Goal: Communication & Community: Participate in discussion

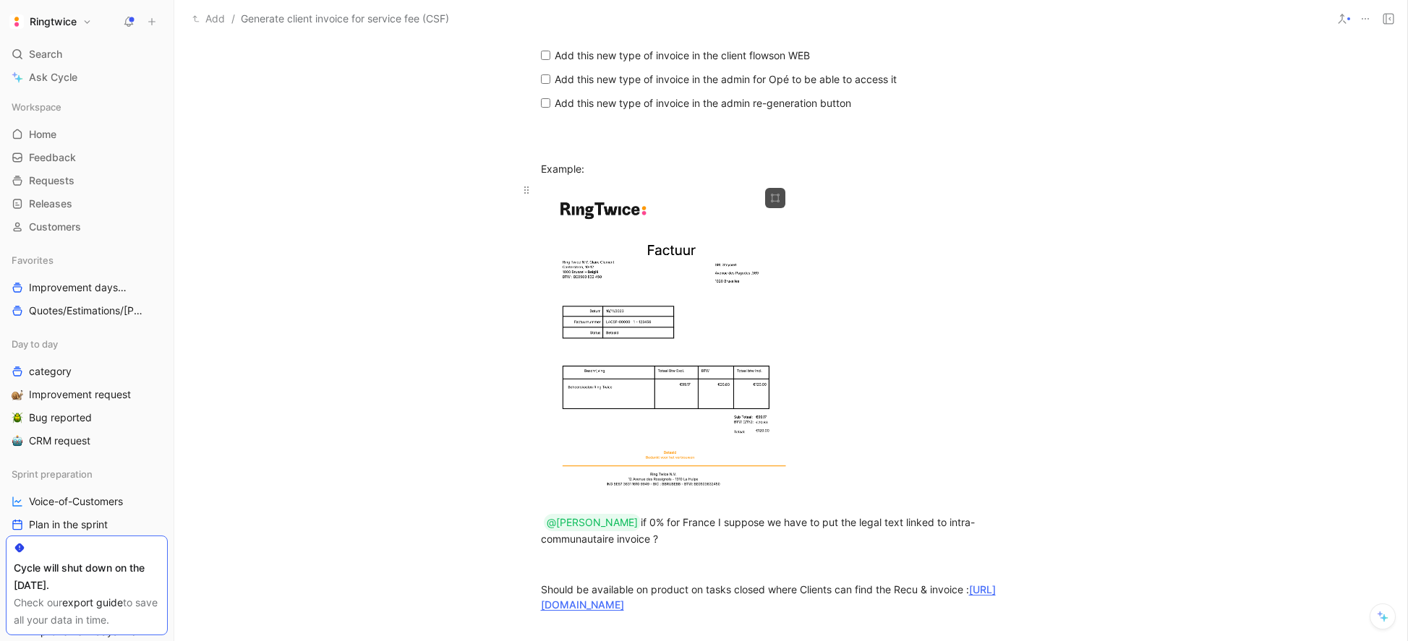
scroll to position [2117, 0]
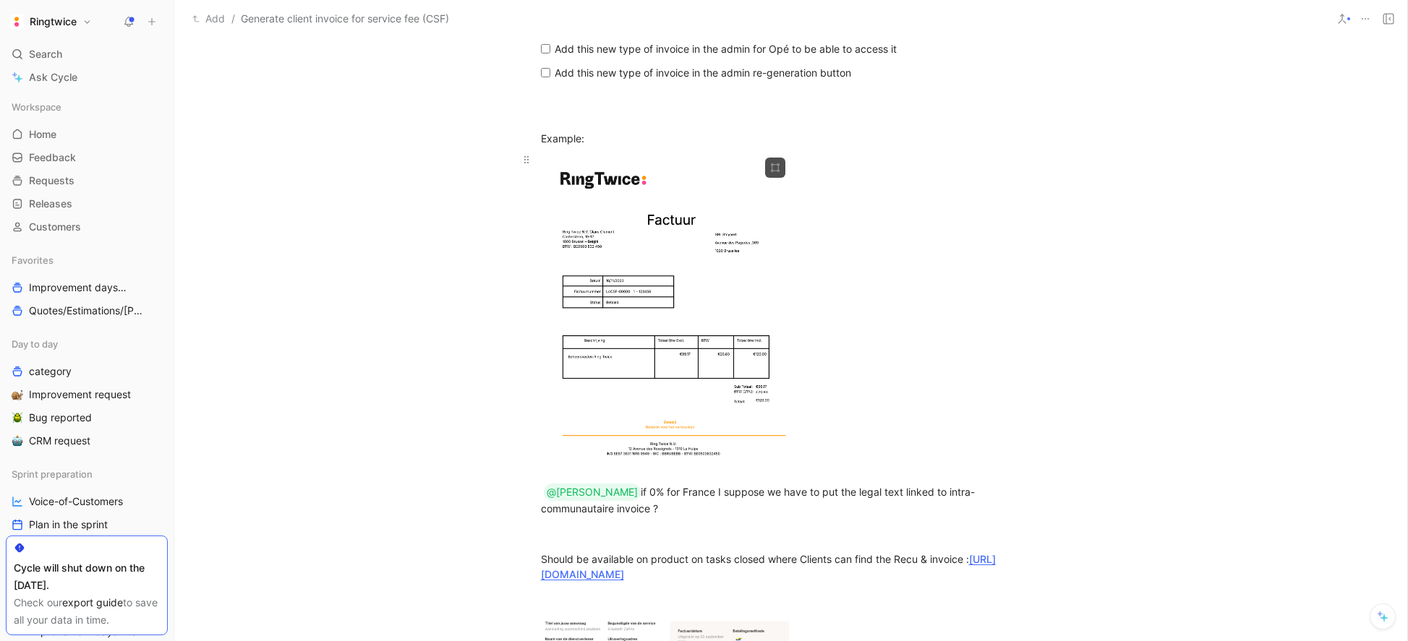
click at [695, 357] on body "Ringtwice Search ⌘ K Ask Cycle Workspace Home G then H Feedback G then F Reques…" at bounding box center [704, 320] width 1408 height 641
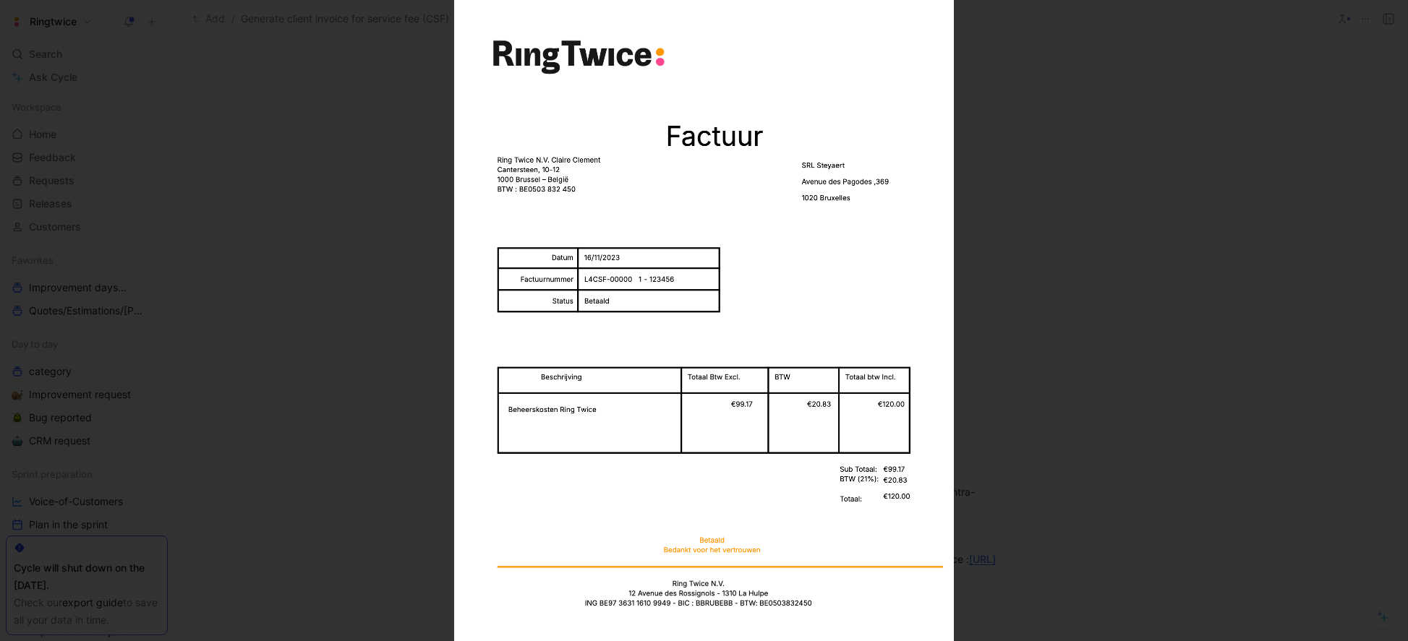
click at [1002, 625] on div at bounding box center [704, 641] width 1408 height 0
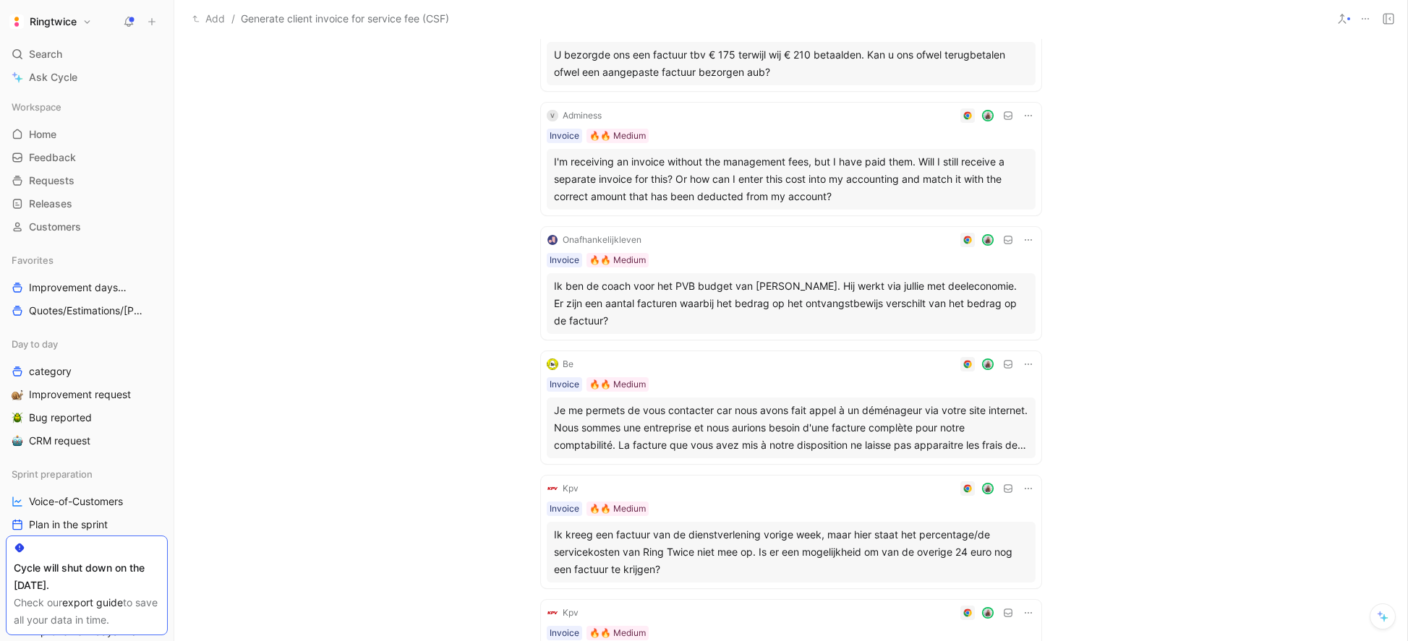
scroll to position [0, 0]
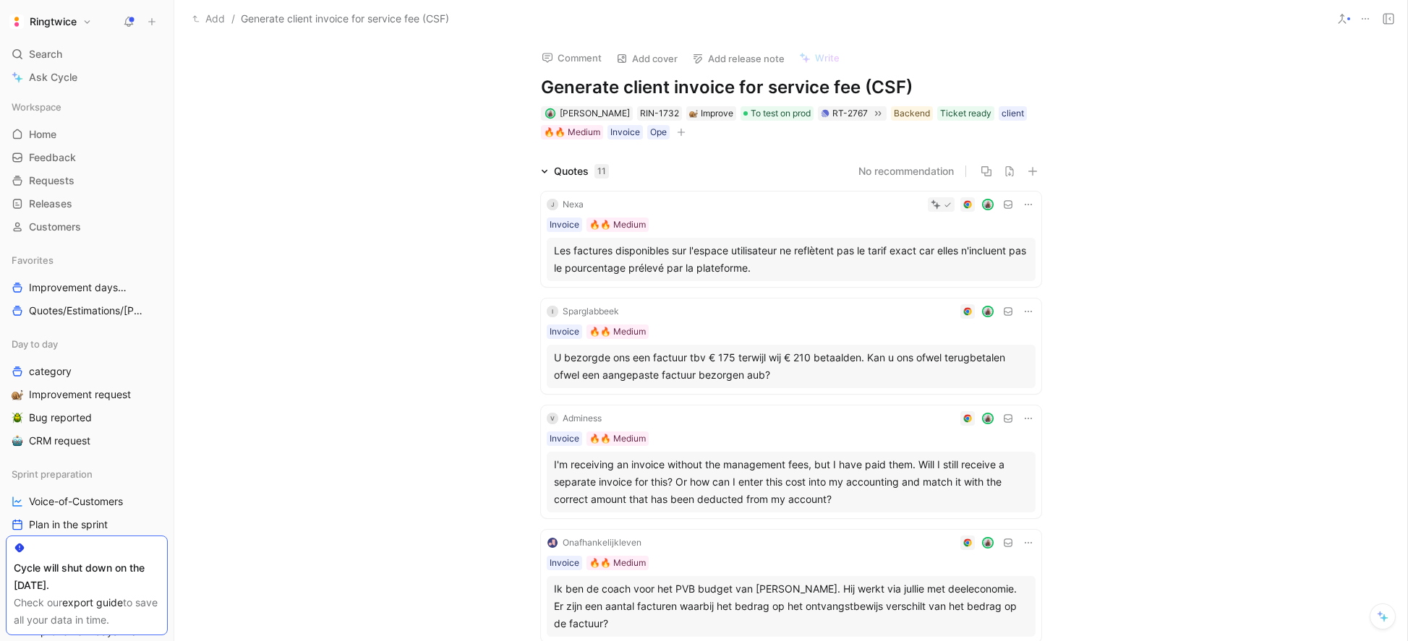
click at [1383, 20] on use at bounding box center [1388, 19] width 10 height 10
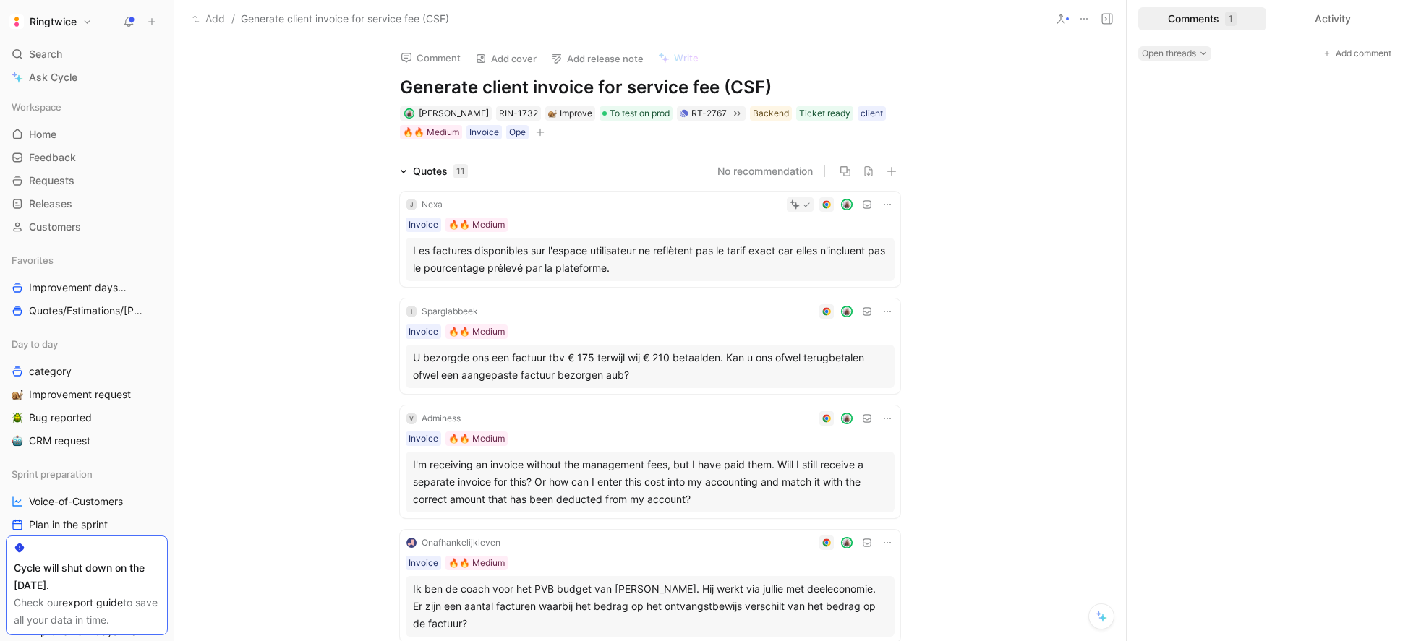
click at [1190, 53] on span "Open threads" at bounding box center [1175, 53] width 66 height 14
click at [1190, 125] on div "All threads" at bounding box center [1185, 123] width 83 height 17
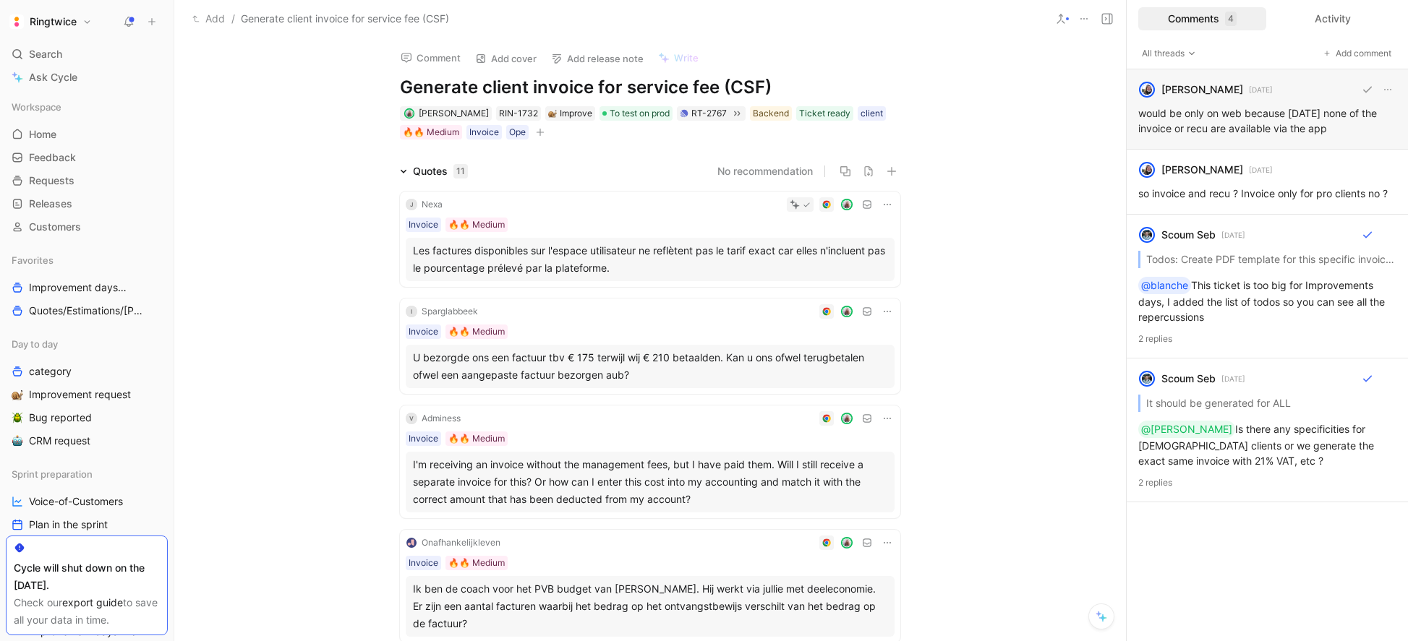
click at [1263, 121] on div "blanche havenne [DATE] would be only on web because [DATE] none of the invoice …" at bounding box center [1266, 109] width 281 height 80
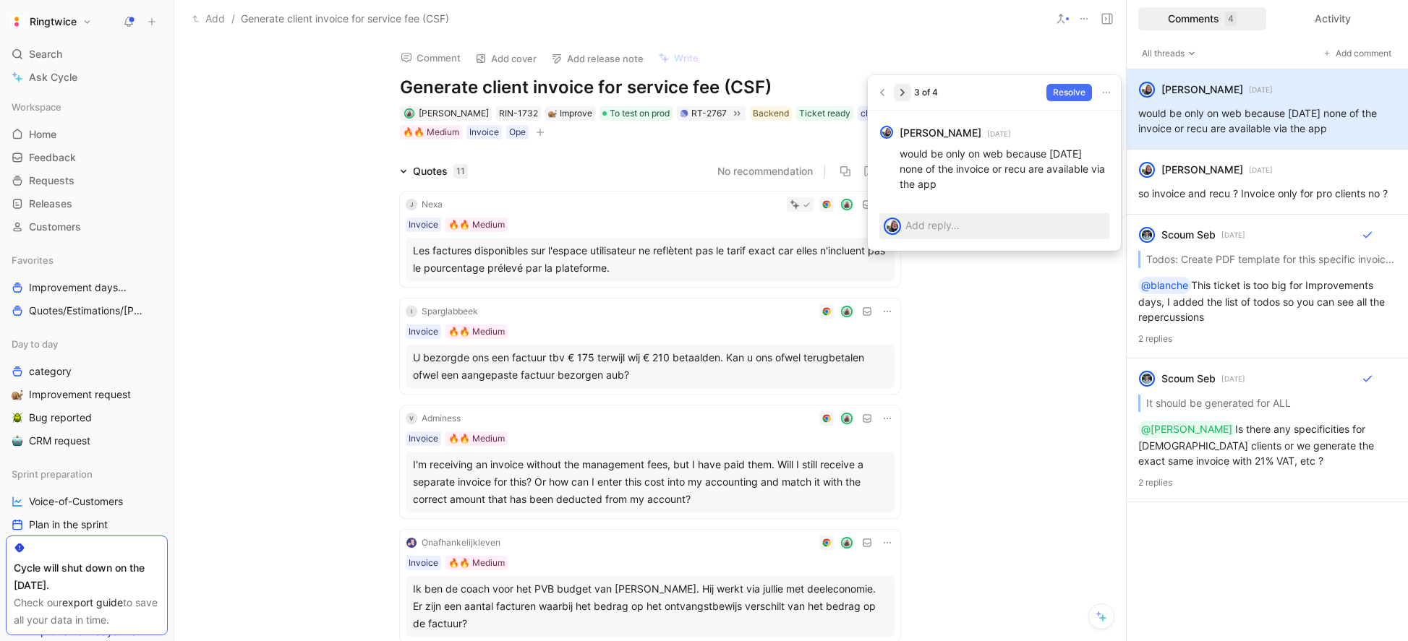
click at [902, 93] on icon "button" at bounding box center [902, 92] width 4 height 7
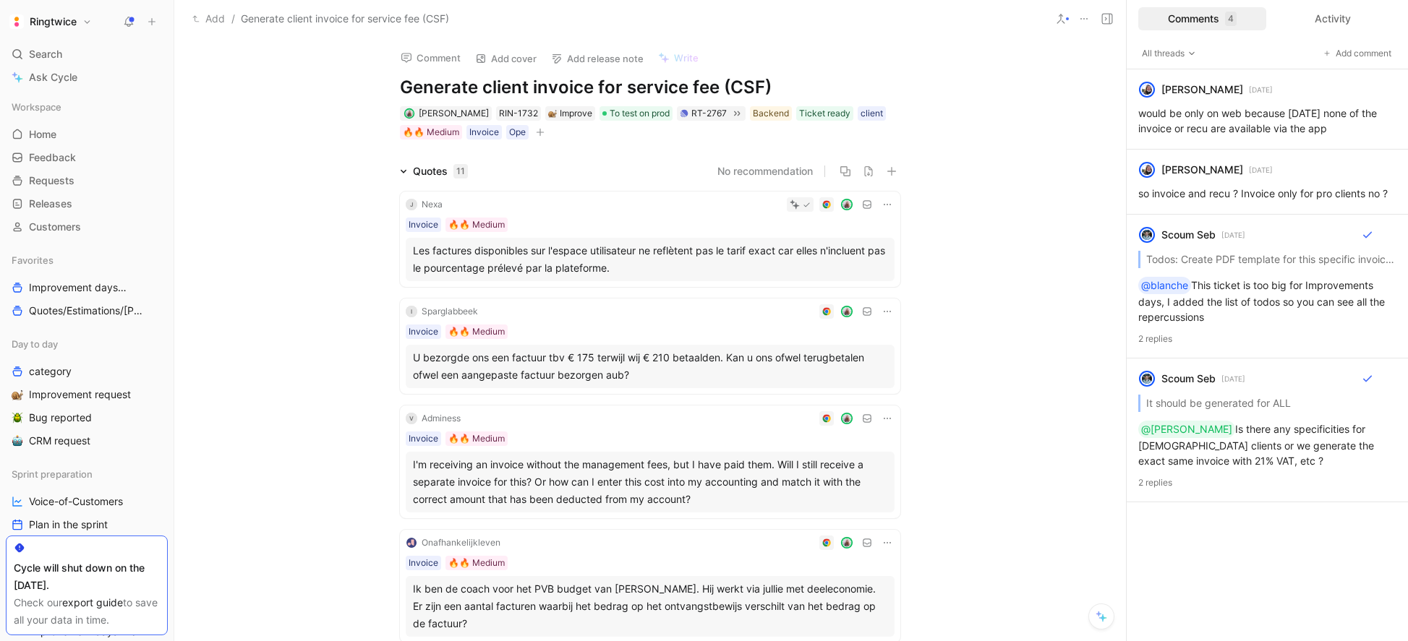
click at [1204, 52] on div "All threads Add comment" at bounding box center [1266, 54] width 281 height 32
click at [1186, 52] on span "All threads" at bounding box center [1169, 53] width 54 height 14
click at [1194, 84] on div "Open threads" at bounding box center [1185, 80] width 83 height 17
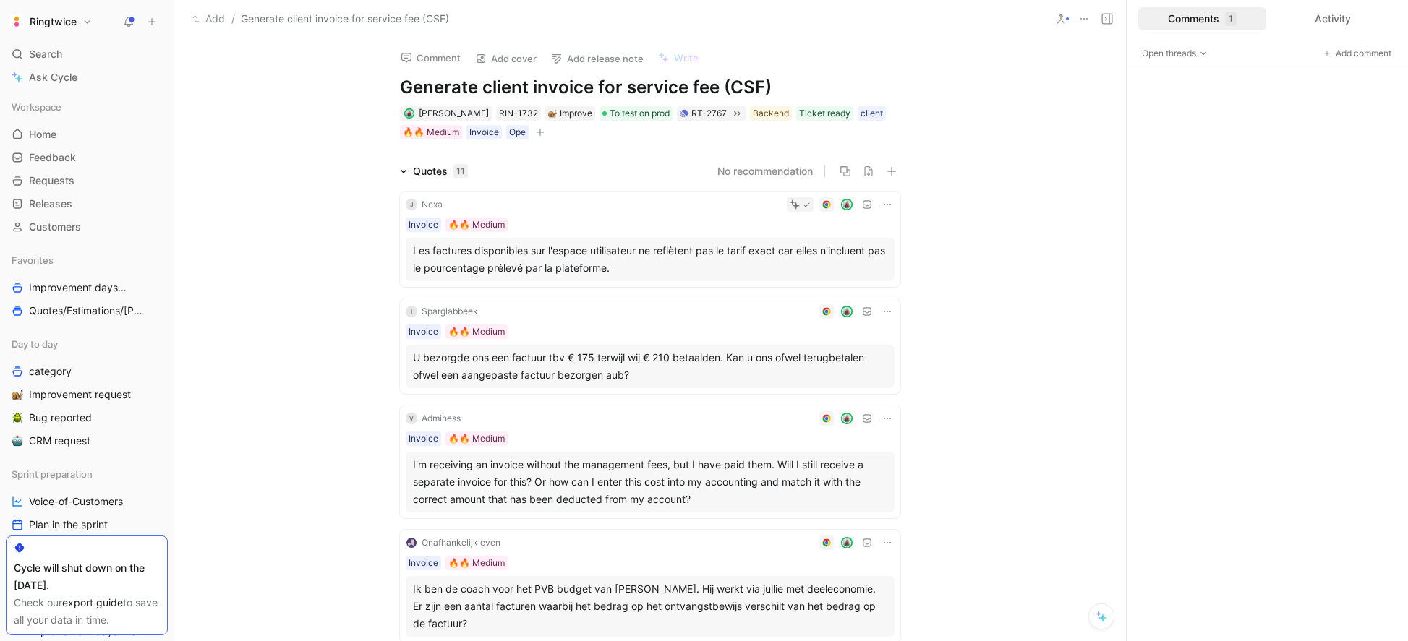
drag, startPoint x: 1159, startPoint y: 77, endPoint x: 1016, endPoint y: 116, distance: 147.7
click at [1153, 78] on div at bounding box center [1266, 355] width 281 height 572
drag, startPoint x: 755, startPoint y: 88, endPoint x: 378, endPoint y: 77, distance: 376.8
click at [378, 77] on div "Comment Add cover Add release note Write Generate client invoice for service fe…" at bounding box center [649, 89] width 555 height 103
click at [432, 59] on button "Comment" at bounding box center [430, 58] width 73 height 20
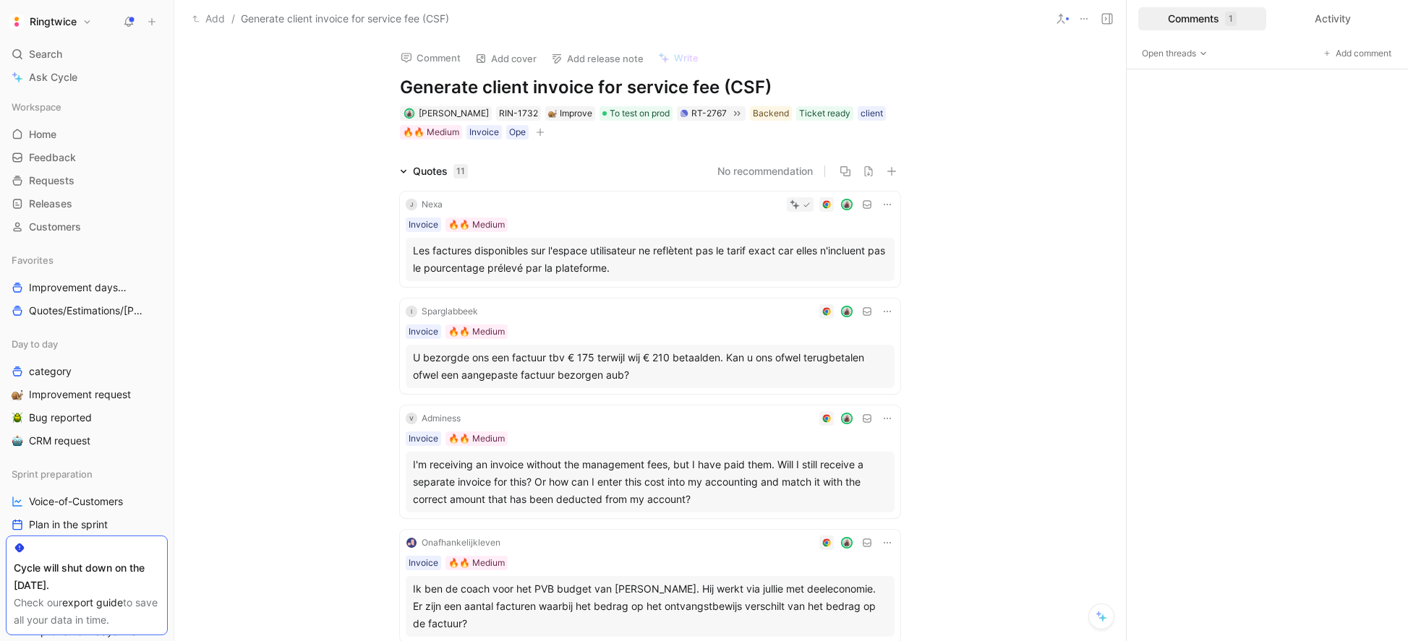
click at [69, 21] on h1 "Ringtwice" at bounding box center [53, 21] width 47 height 13
click at [47, 232] on div "Log out" at bounding box center [98, 227] width 178 height 23
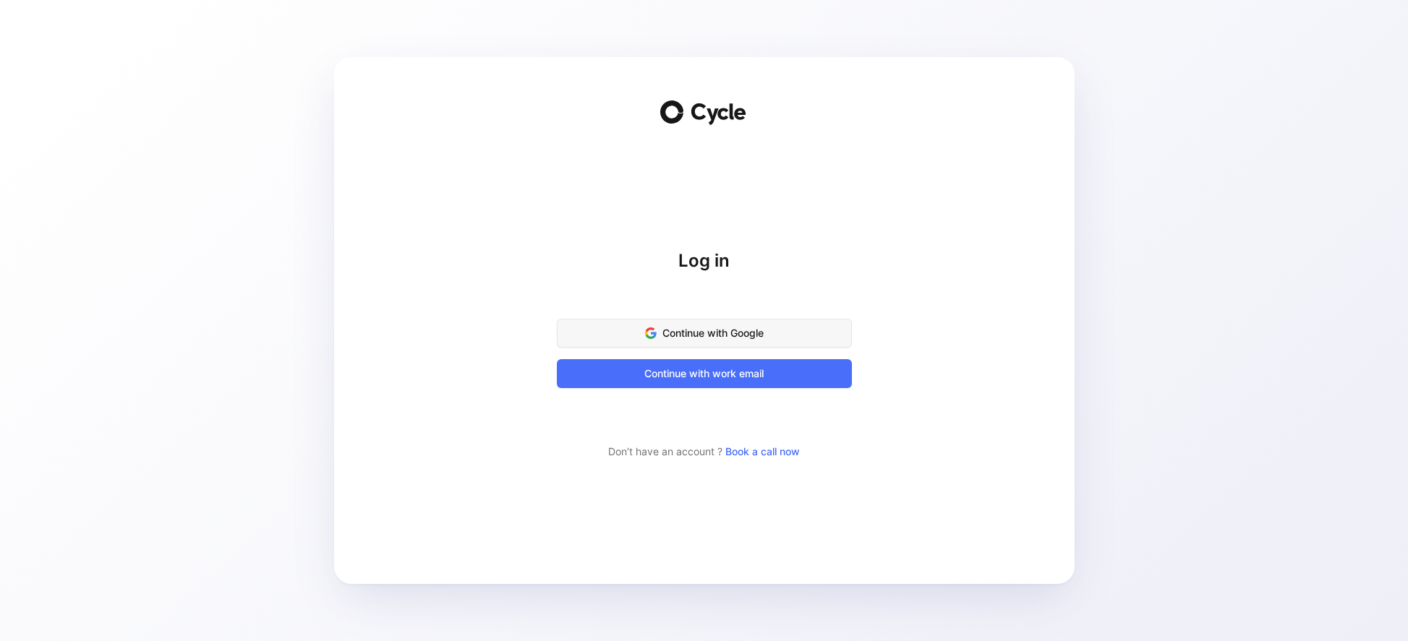
click at [698, 325] on span "Continue with Google" at bounding box center [704, 333] width 259 height 17
